Goal: Transaction & Acquisition: Purchase product/service

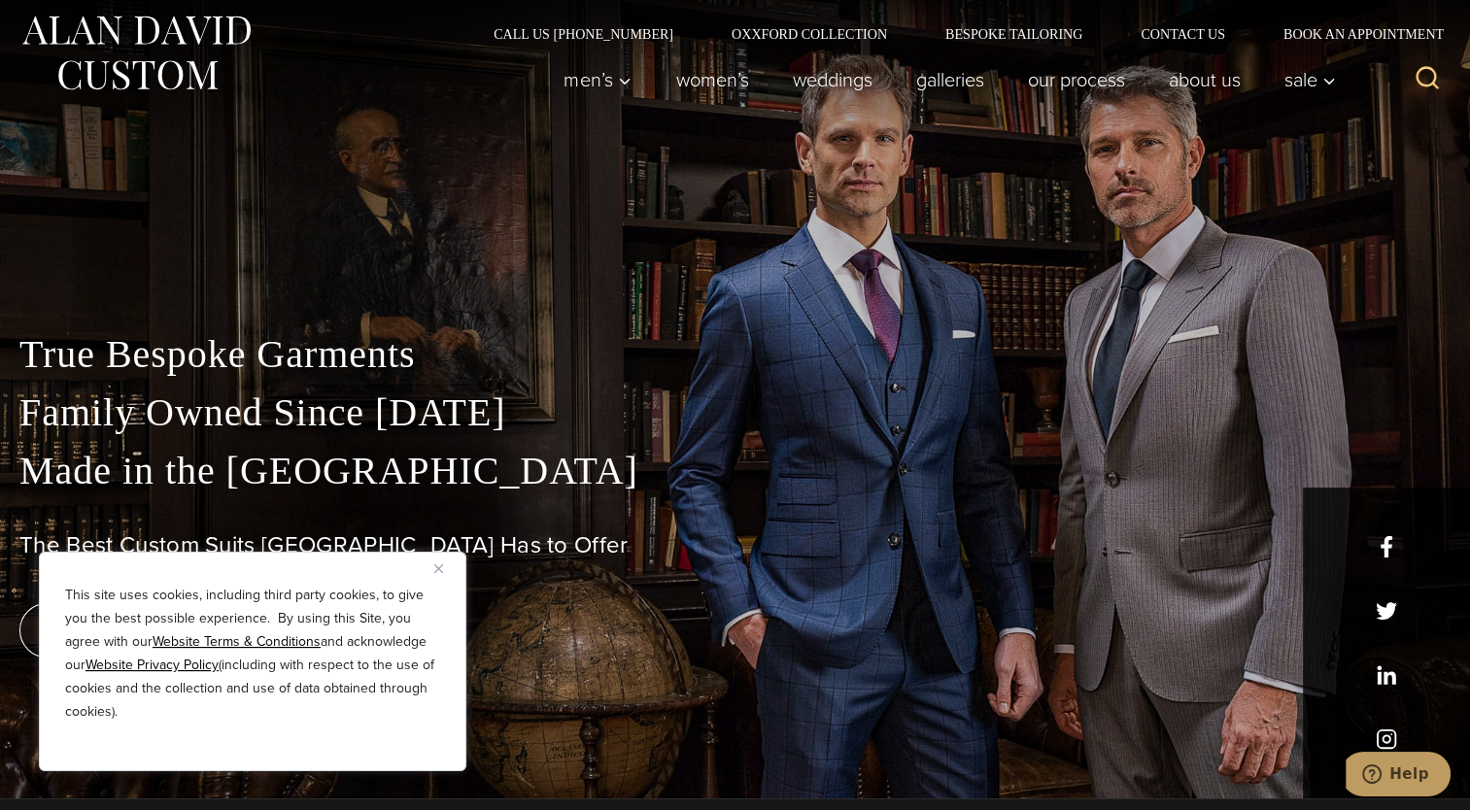
scroll to position [8, 0]
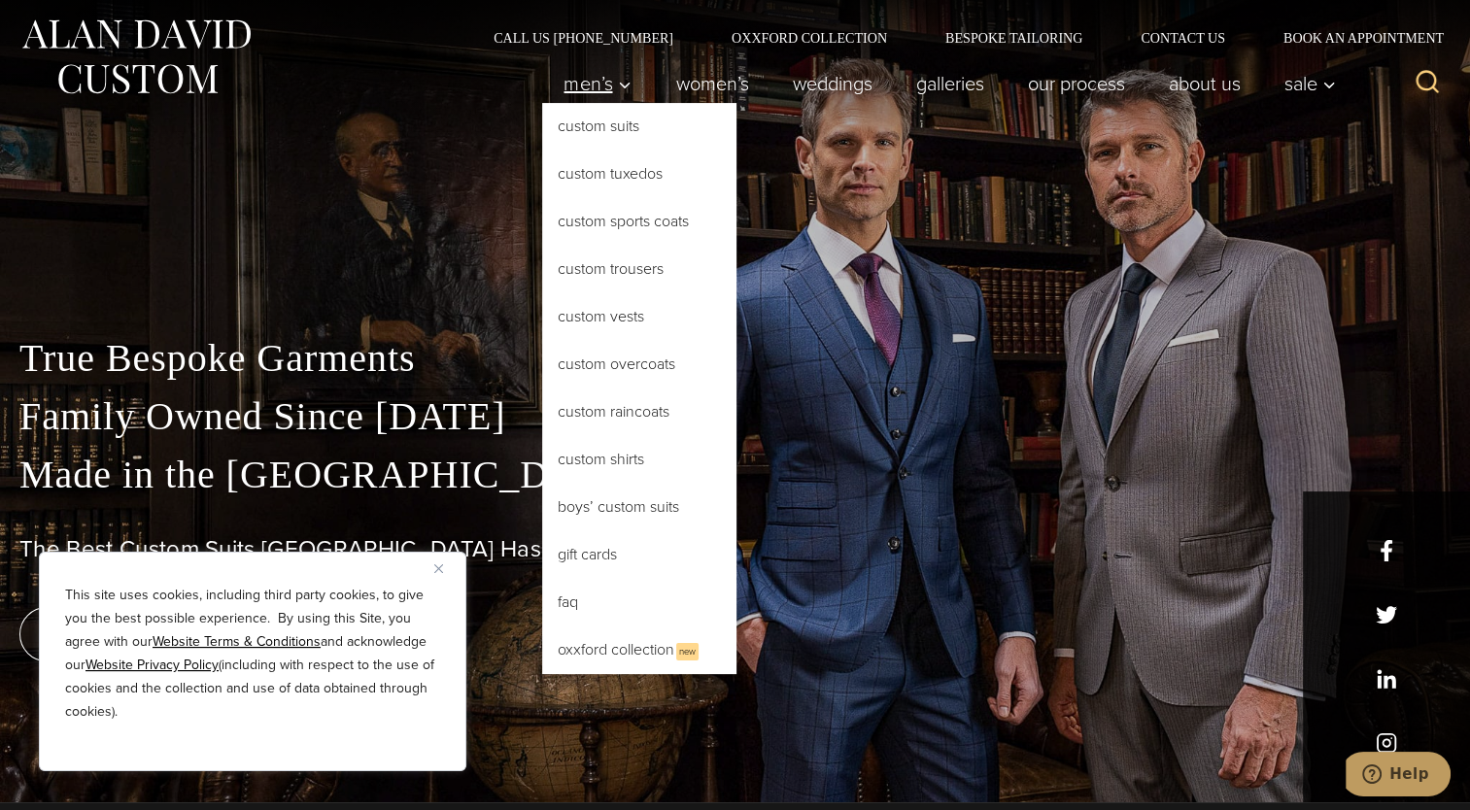
click at [584, 88] on span "Men’s" at bounding box center [598, 83] width 68 height 19
click at [582, 130] on link "Custom Suits" at bounding box center [639, 126] width 194 height 47
